Goal: Register for event/course

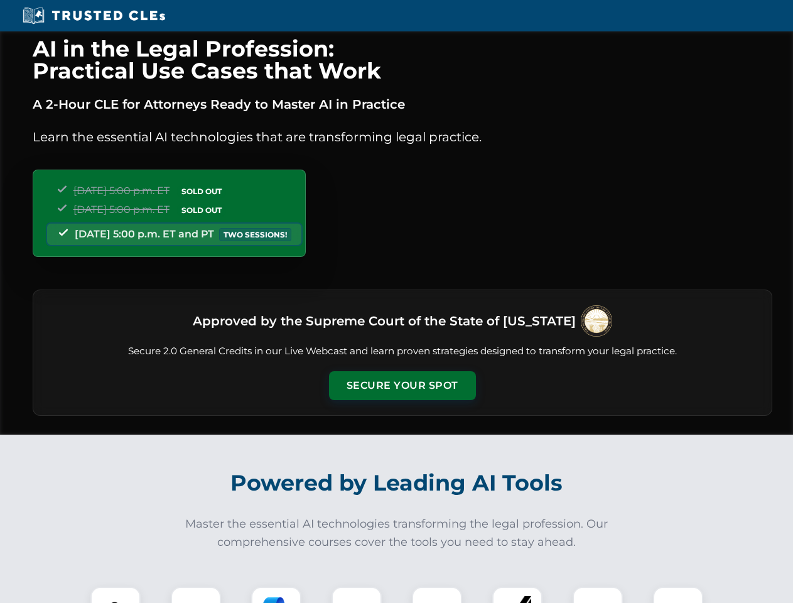
click at [402, 386] on button "Secure Your Spot" at bounding box center [402, 385] width 147 height 29
click at [116, 595] on img at bounding box center [115, 612] width 36 height 36
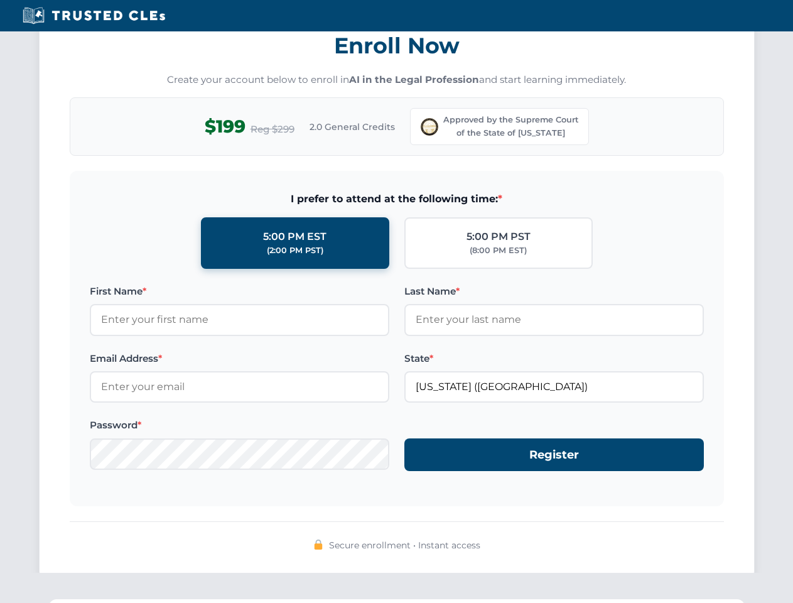
scroll to position [1241, 0]
